Goal: Task Accomplishment & Management: Use online tool/utility

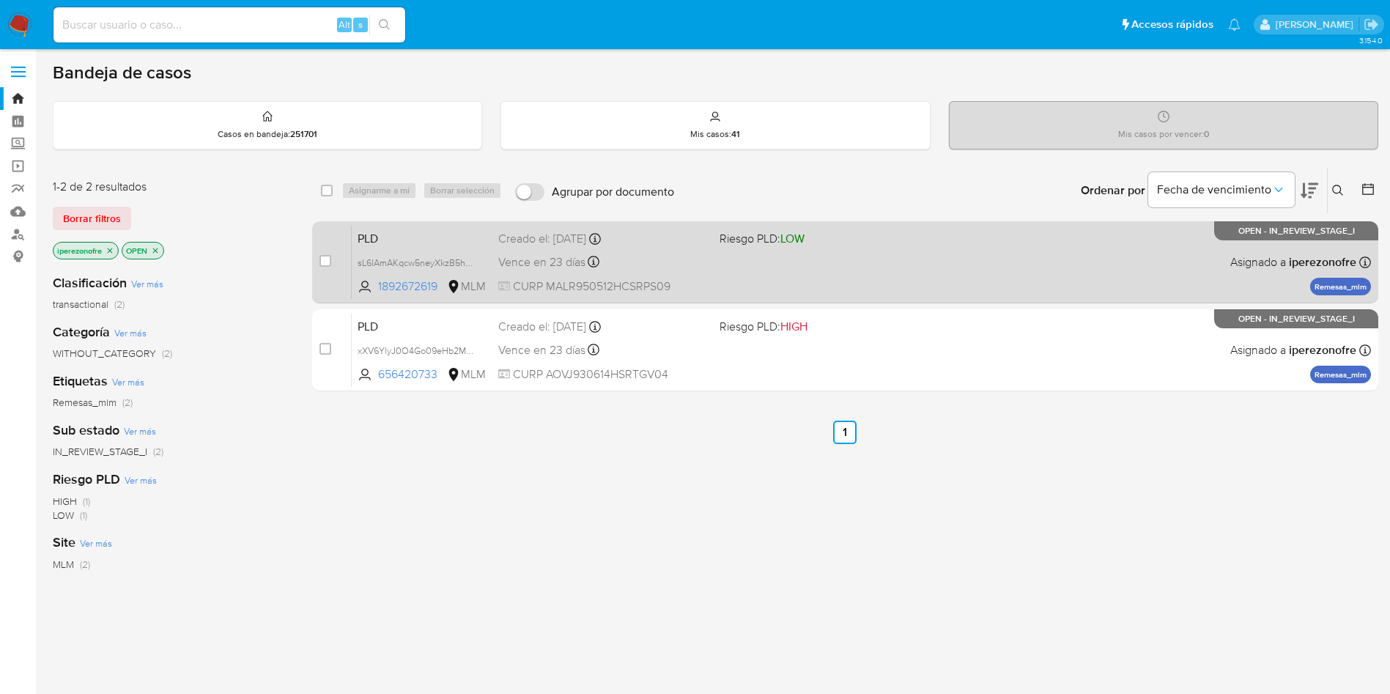
click at [637, 265] on div "Vence en 23 días Vence el [DATE] 02:09:38" at bounding box center [603, 262] width 210 height 20
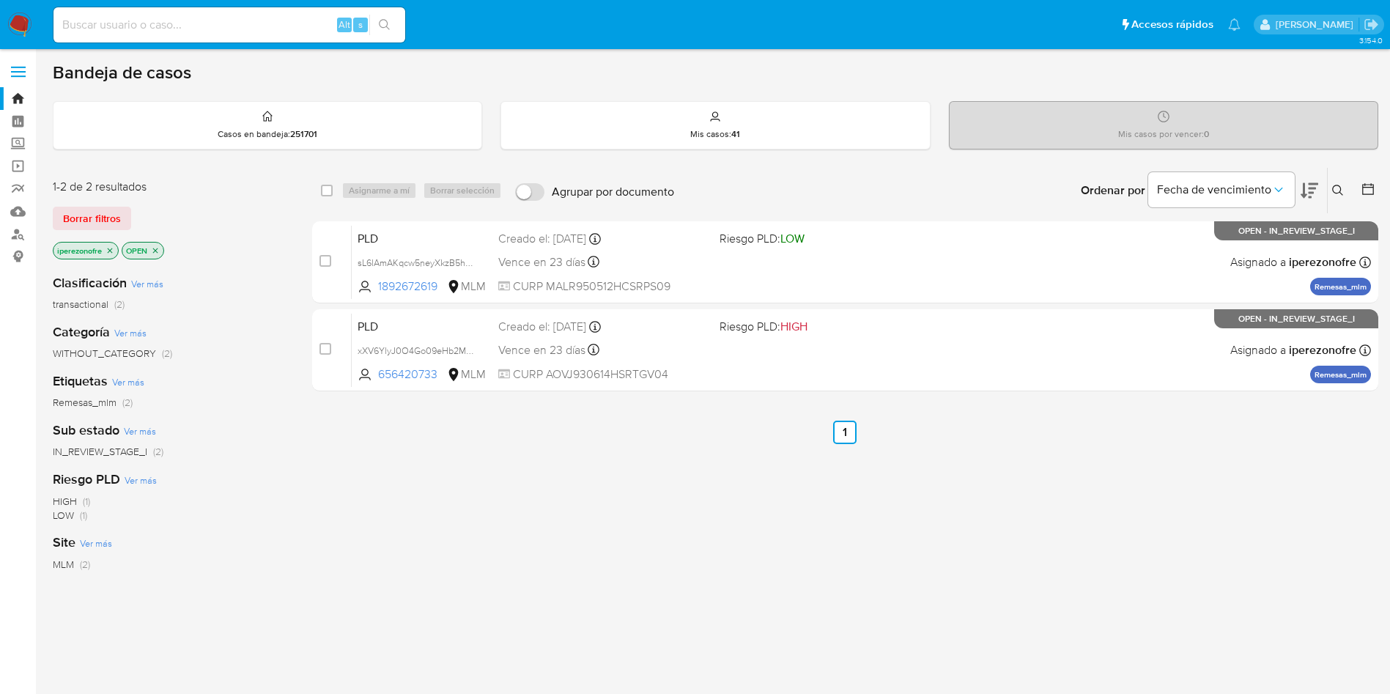
click at [714, 421] on ul "Anterior 1 Siguiente" at bounding box center [845, 432] width 1066 height 23
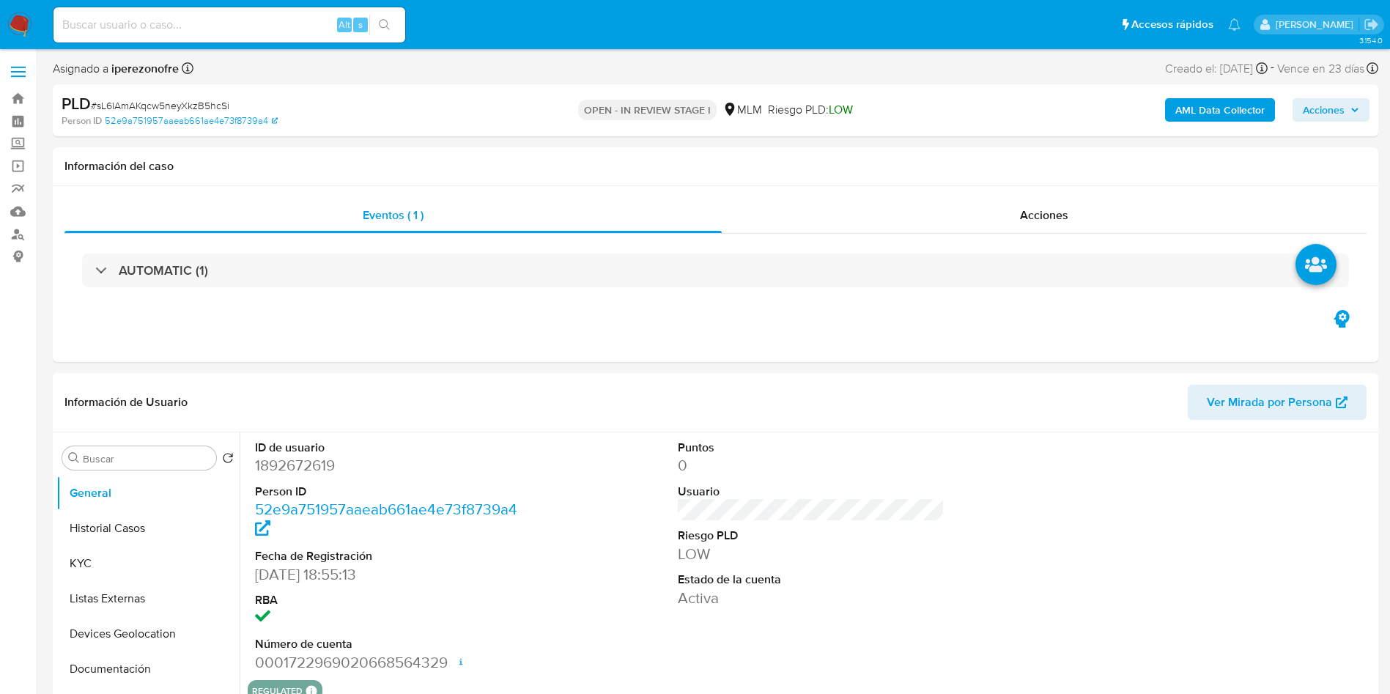
select select "10"
click at [1161, 548] on div at bounding box center [1234, 556] width 282 height 248
click at [126, 524] on button "Historial Casos" at bounding box center [141, 528] width 171 height 35
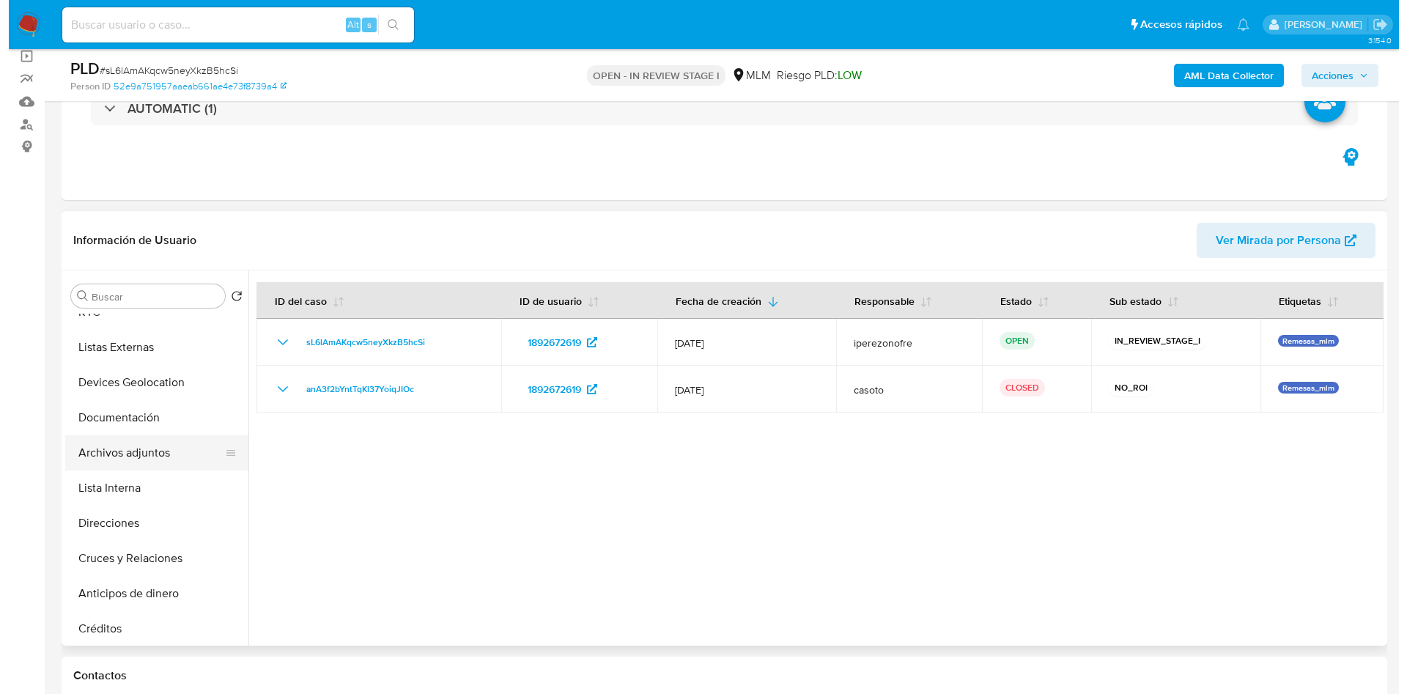
scroll to position [110, 0]
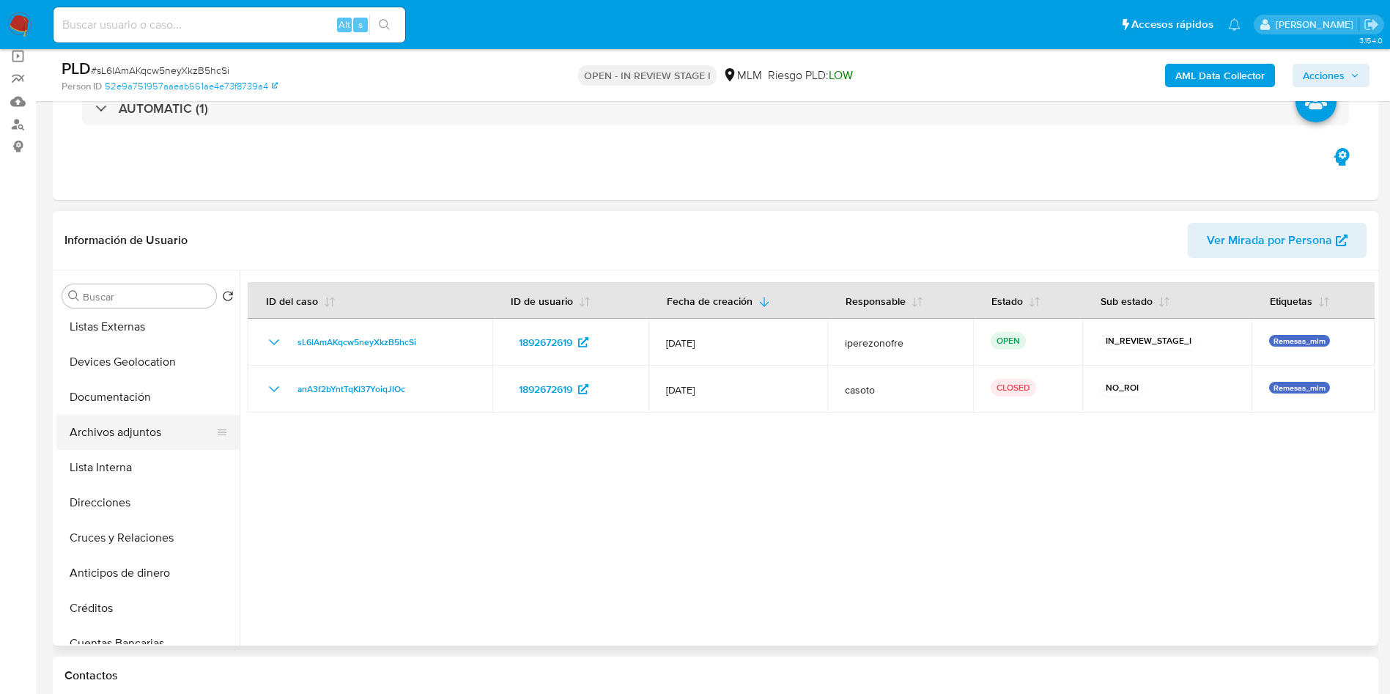
click at [128, 418] on button "Archivos adjuntos" at bounding box center [141, 432] width 171 height 35
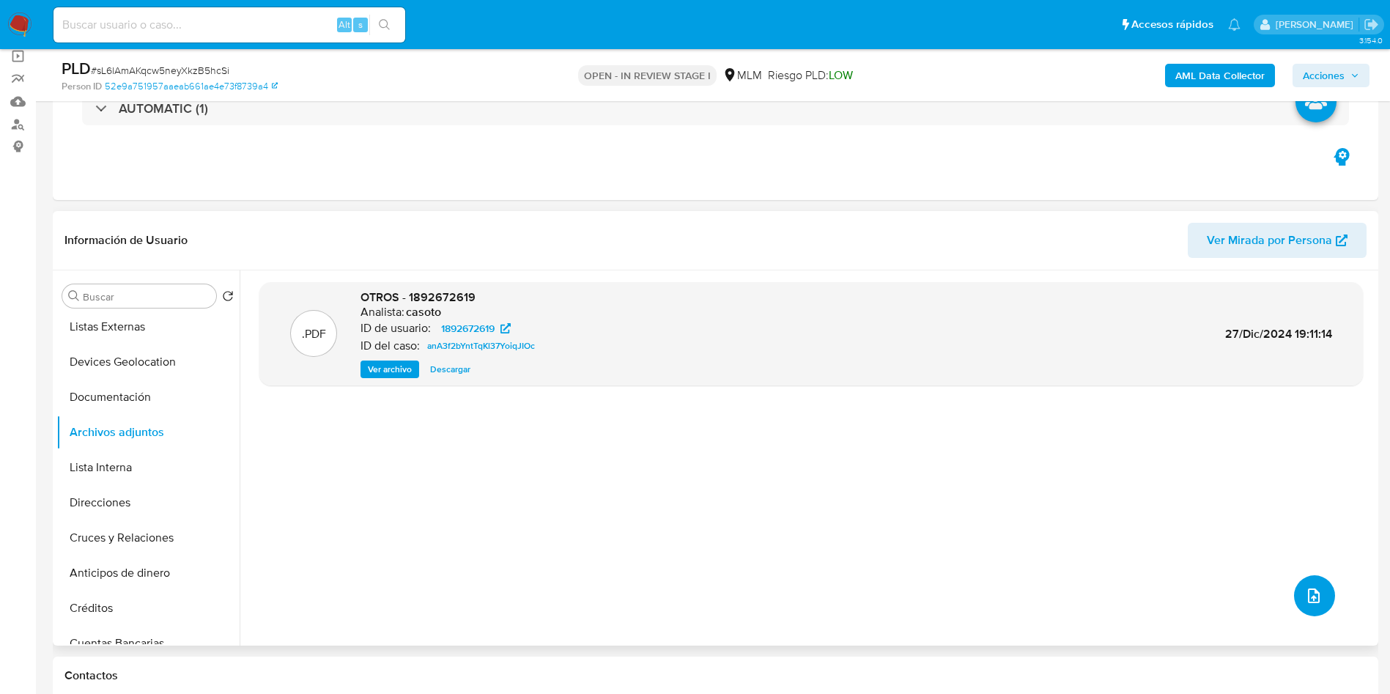
click at [1309, 589] on icon "upload-file" at bounding box center [1314, 596] width 18 height 18
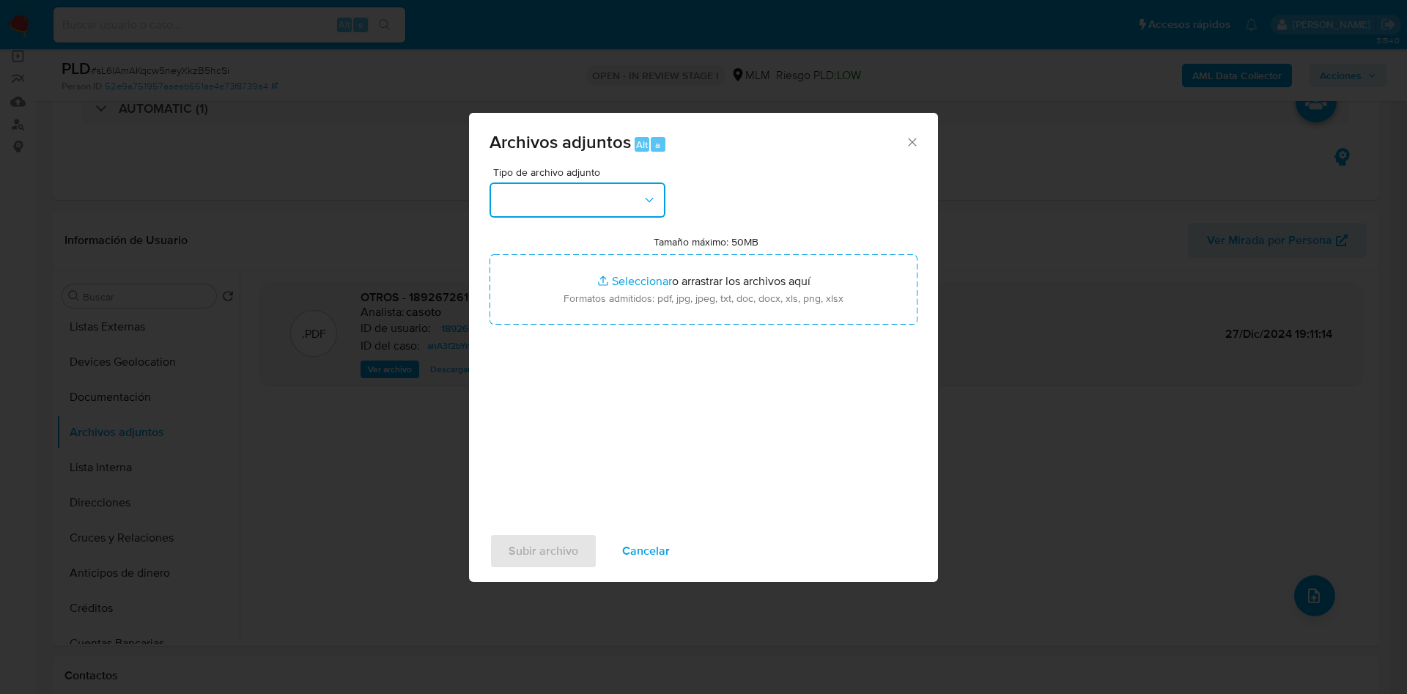
click at [581, 207] on button "button" at bounding box center [577, 199] width 176 height 35
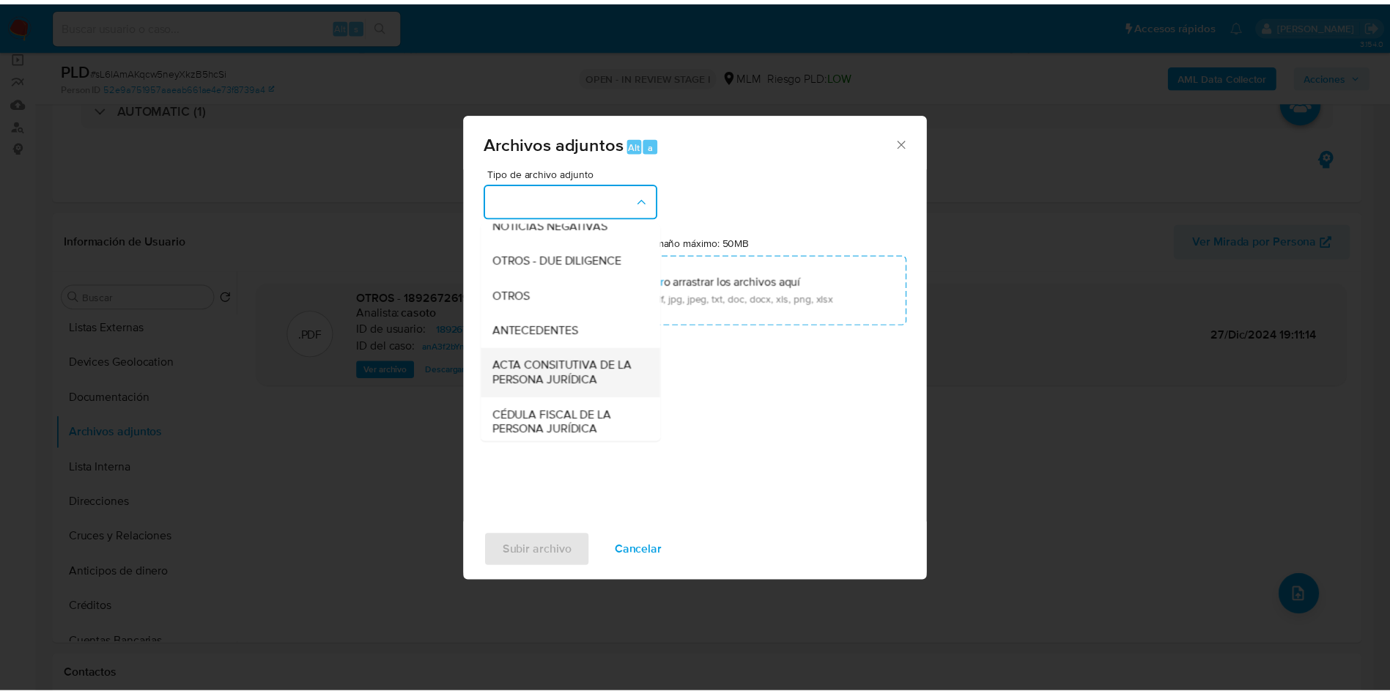
scroll to position [220, 0]
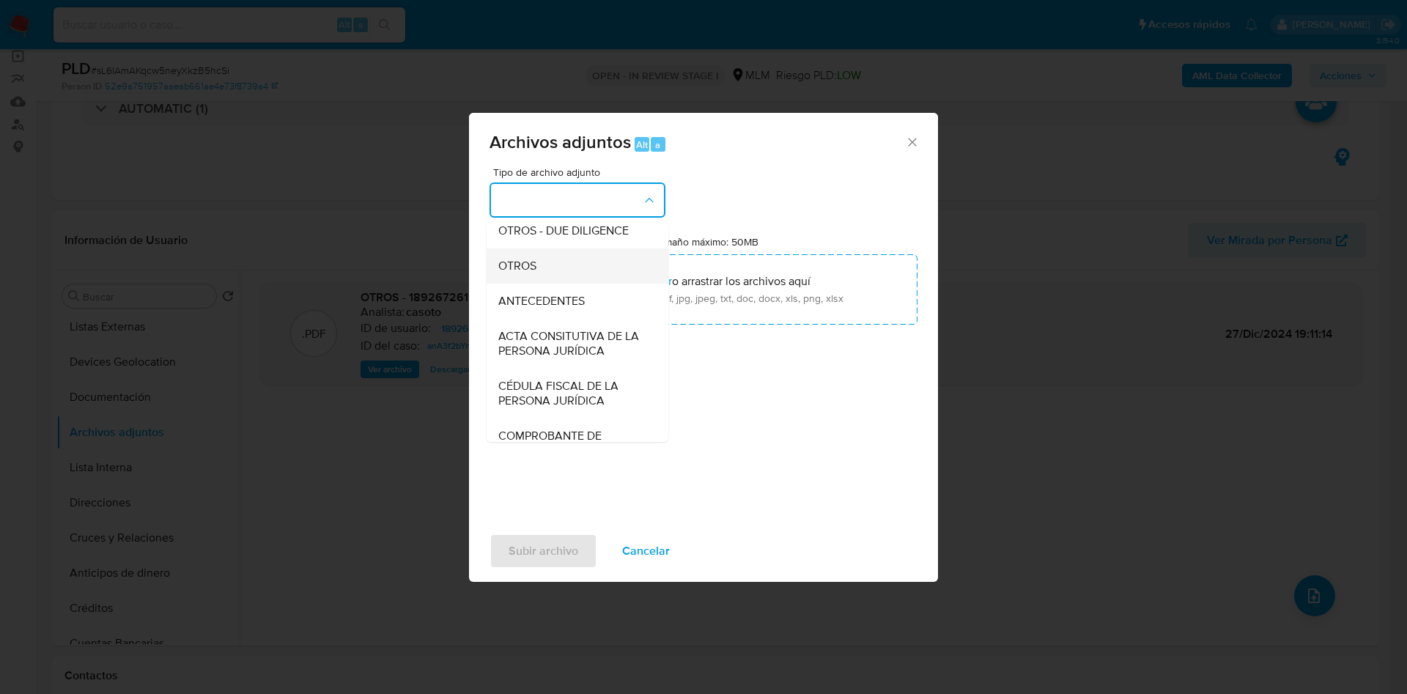
click at [562, 269] on div "OTROS" at bounding box center [572, 265] width 149 height 35
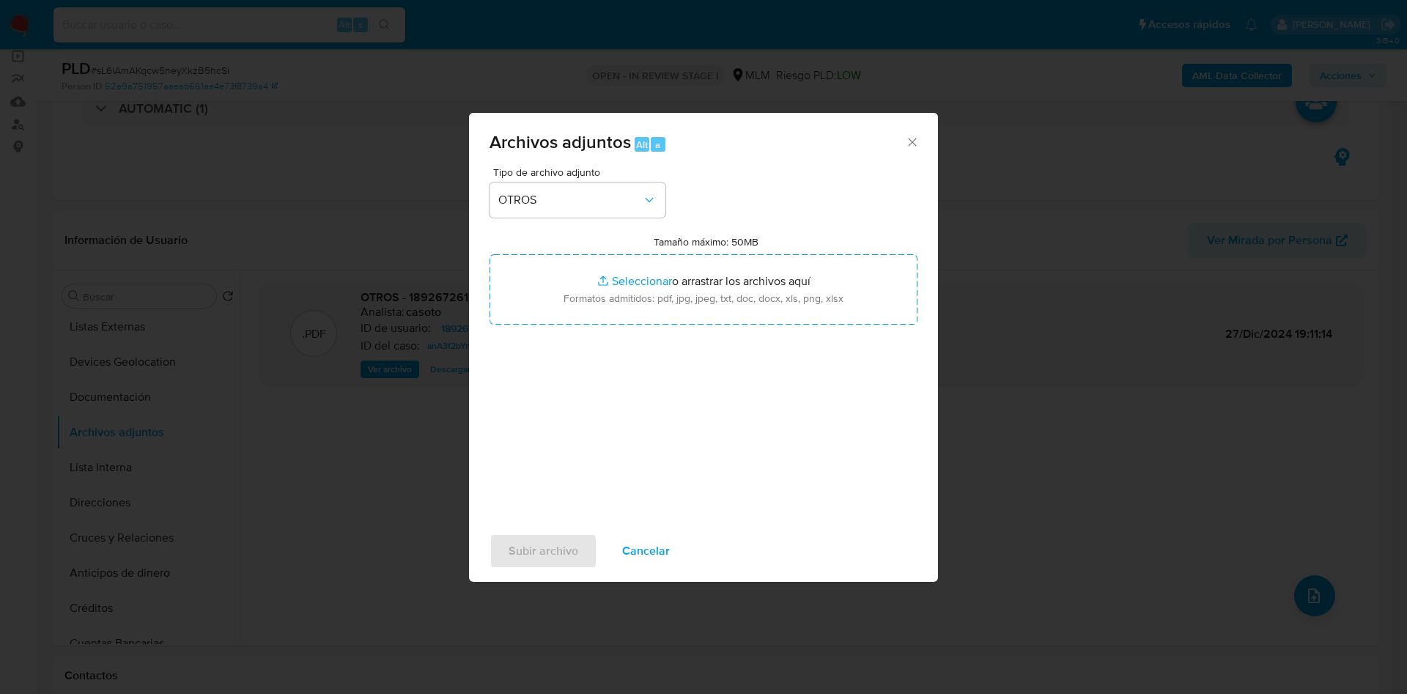
click at [826, 489] on div "Tipo de archivo adjunto OTROS Tamaño máximo: 50MB Seleccionar archivos Seleccio…" at bounding box center [703, 340] width 428 height 346
click at [581, 455] on div "Tipo de archivo adjunto OTROS Tamaño máximo: 50MB Seleccionar archivos Seleccio…" at bounding box center [703, 340] width 428 height 346
click at [525, 543] on span "Subir archivo" at bounding box center [544, 551] width 70 height 32
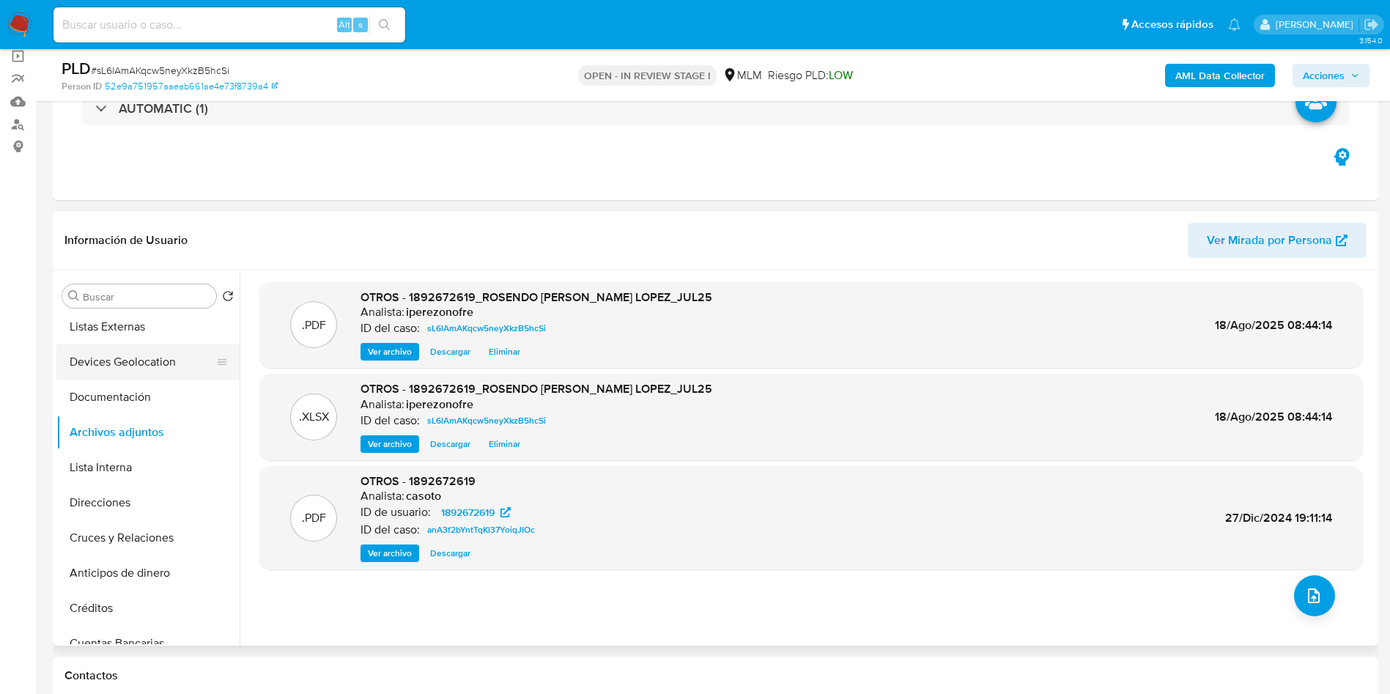
click at [165, 373] on button "Devices Geolocation" at bounding box center [141, 361] width 171 height 35
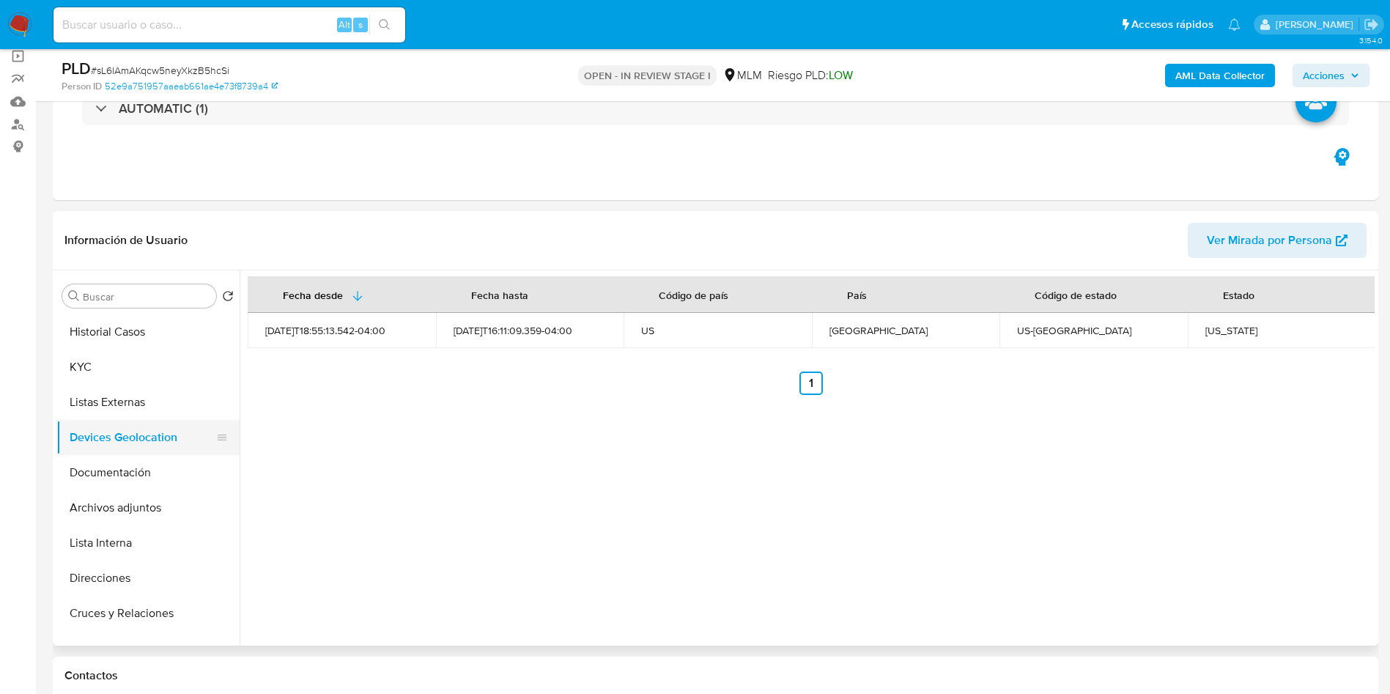
scroll to position [0, 0]
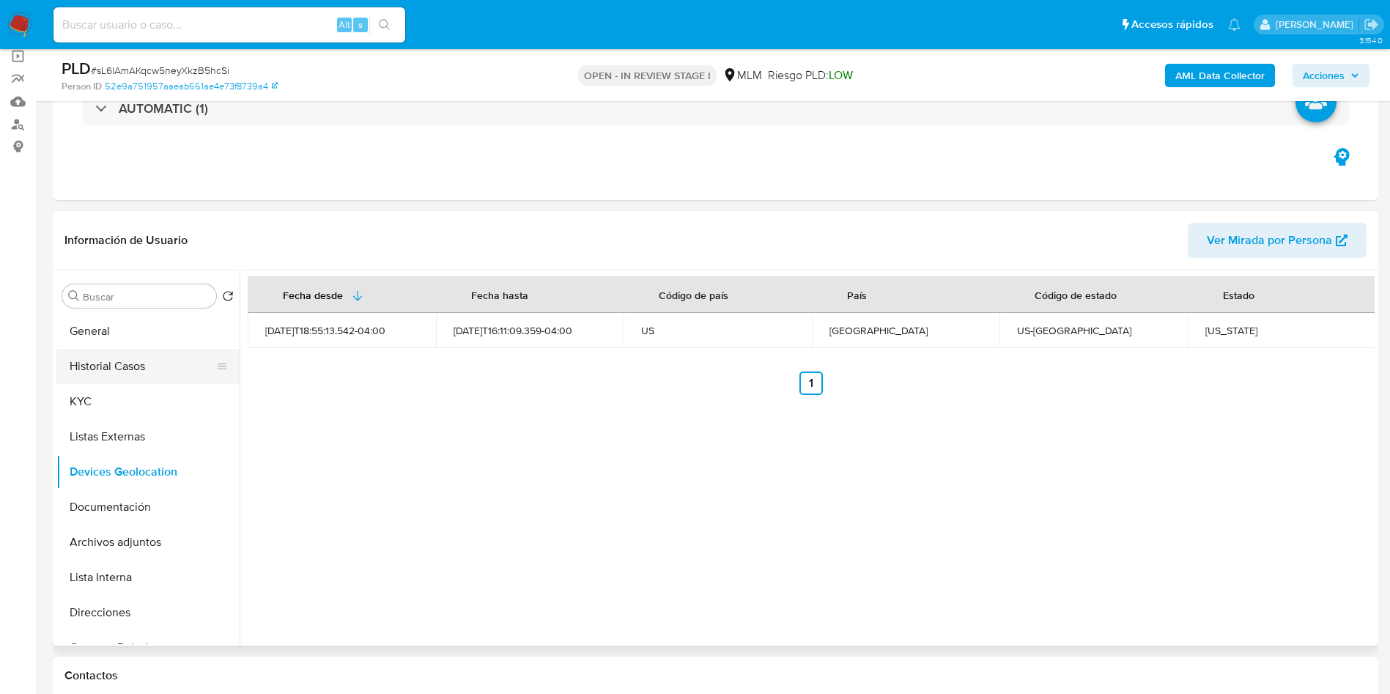
click at [108, 360] on button "Historial Casos" at bounding box center [141, 366] width 171 height 35
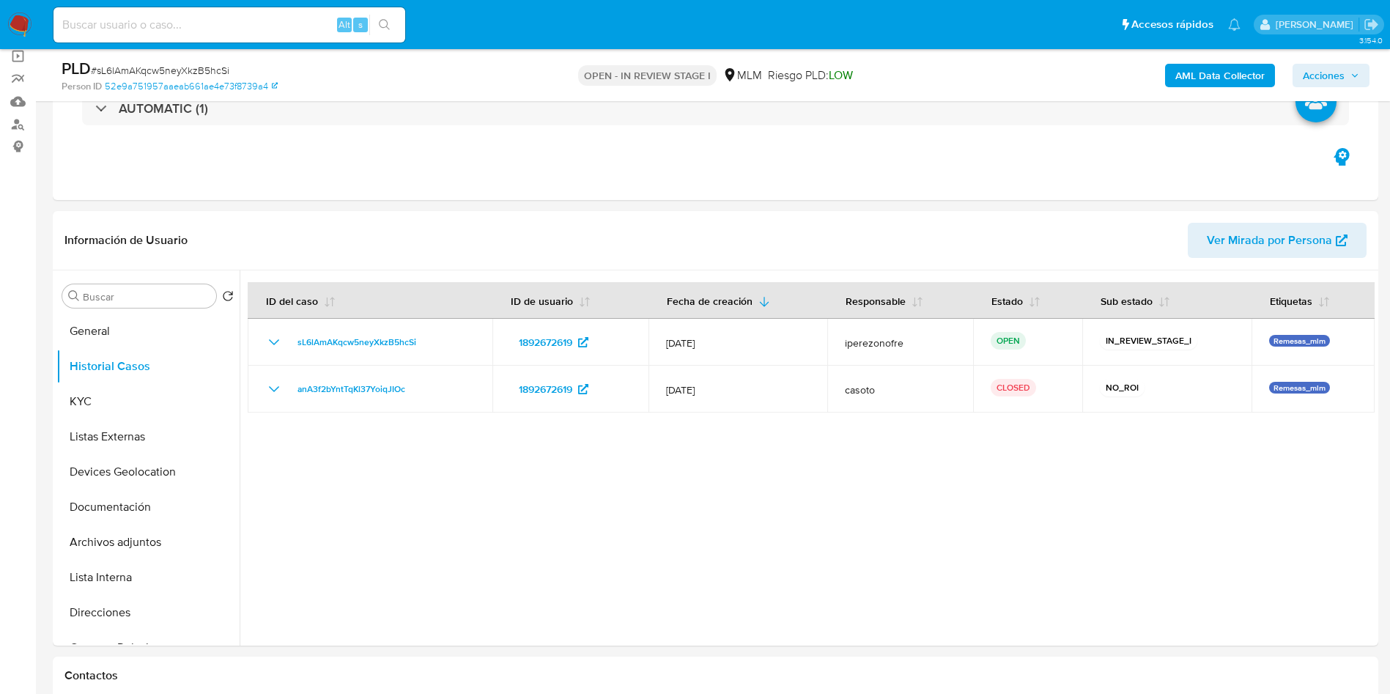
click at [1344, 66] on span "Acciones" at bounding box center [1324, 75] width 42 height 23
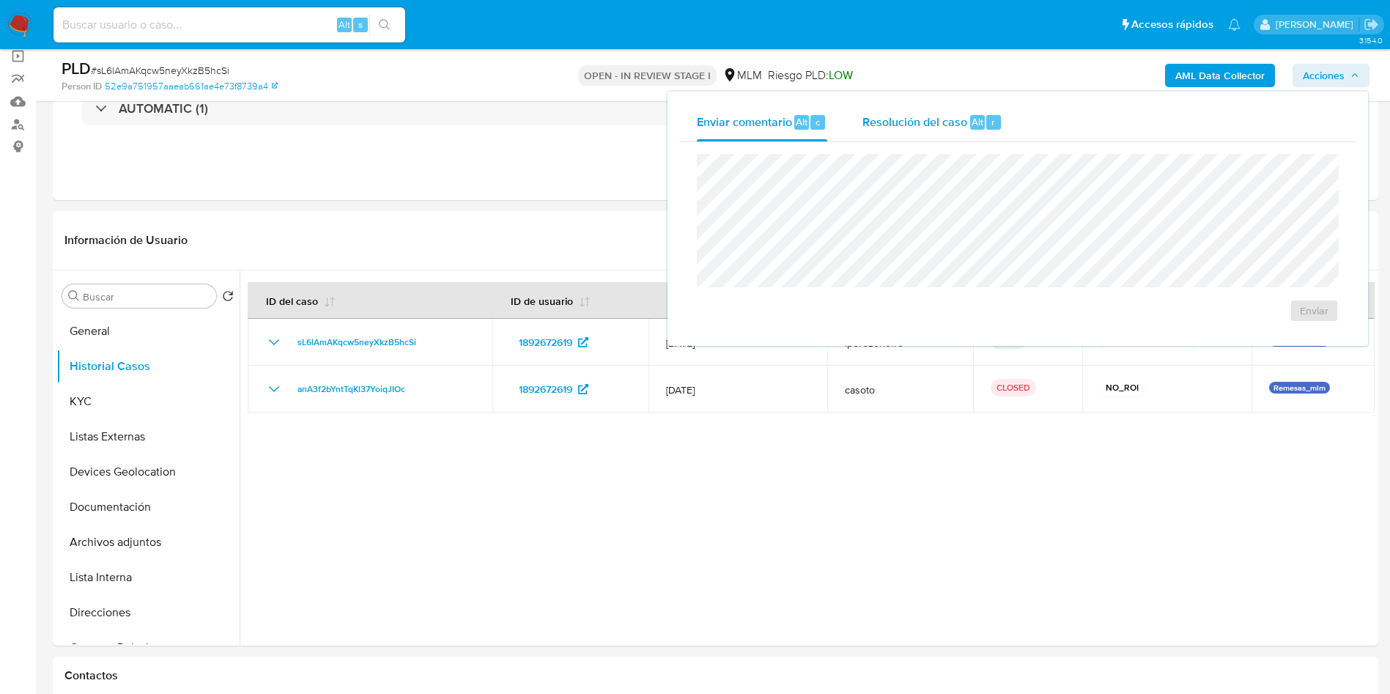
click at [890, 126] on span "Resolución del caso" at bounding box center [914, 121] width 105 height 17
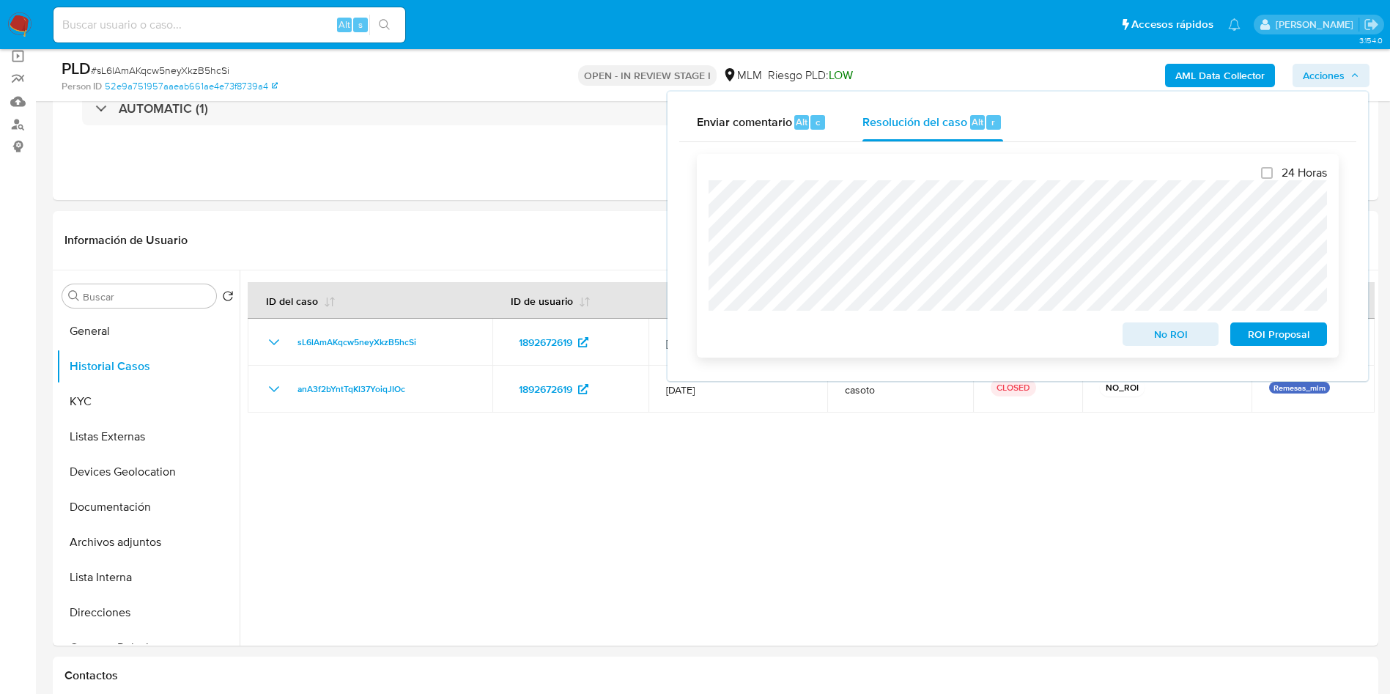
click at [1168, 333] on span "No ROI" at bounding box center [1171, 334] width 76 height 21
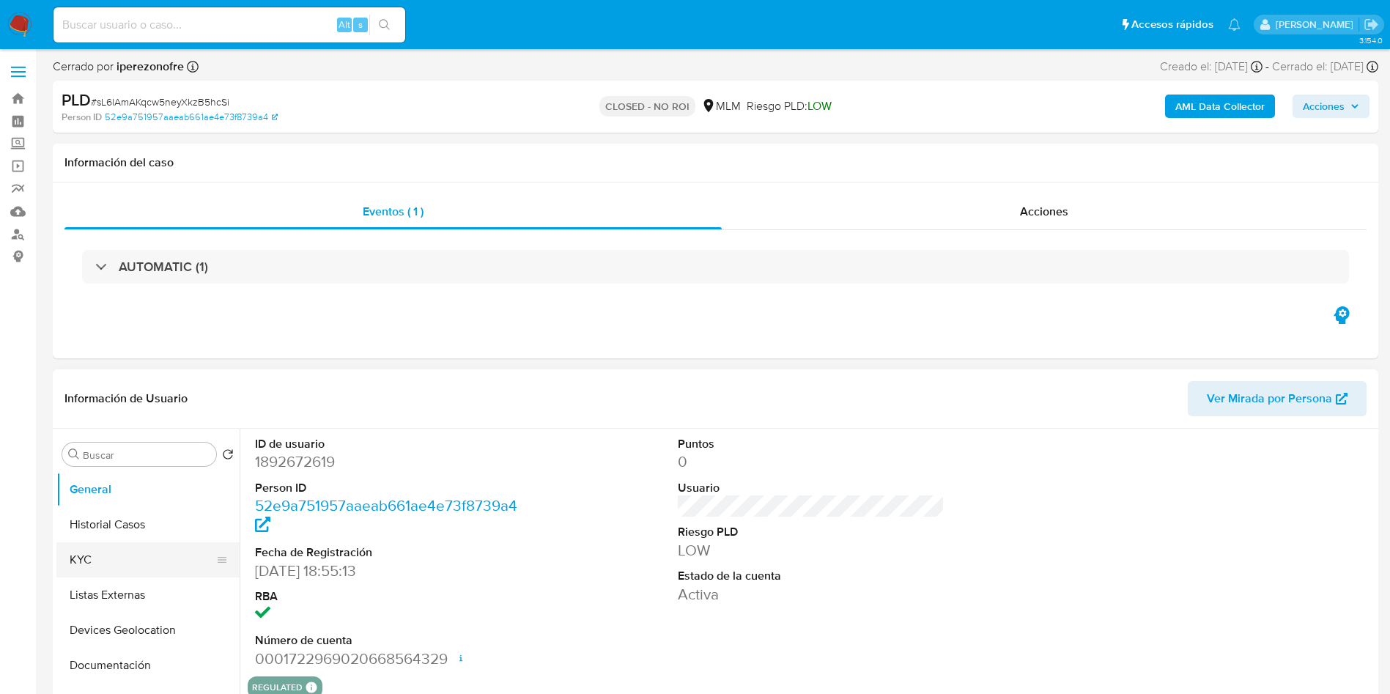
select select "10"
click at [141, 526] on button "Historial Casos" at bounding box center [141, 524] width 171 height 35
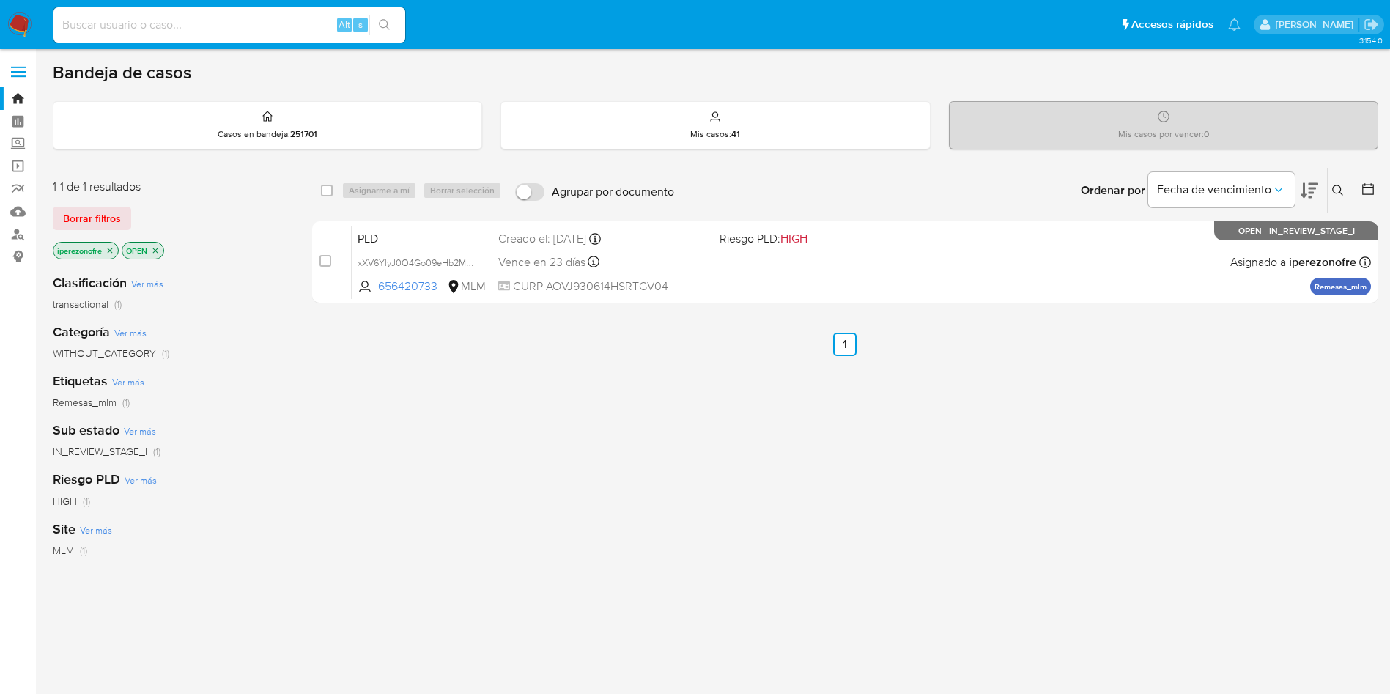
click at [599, 479] on div "select-all-cases-checkbox Asignarme a mí Borrar selección Agrupar por documento…" at bounding box center [845, 499] width 1066 height 664
click at [421, 468] on div "select-all-cases-checkbox Asignarme a mí Borrar selección Agrupar por documento…" at bounding box center [845, 499] width 1066 height 664
